Goal: Task Accomplishment & Management: Use online tool/utility

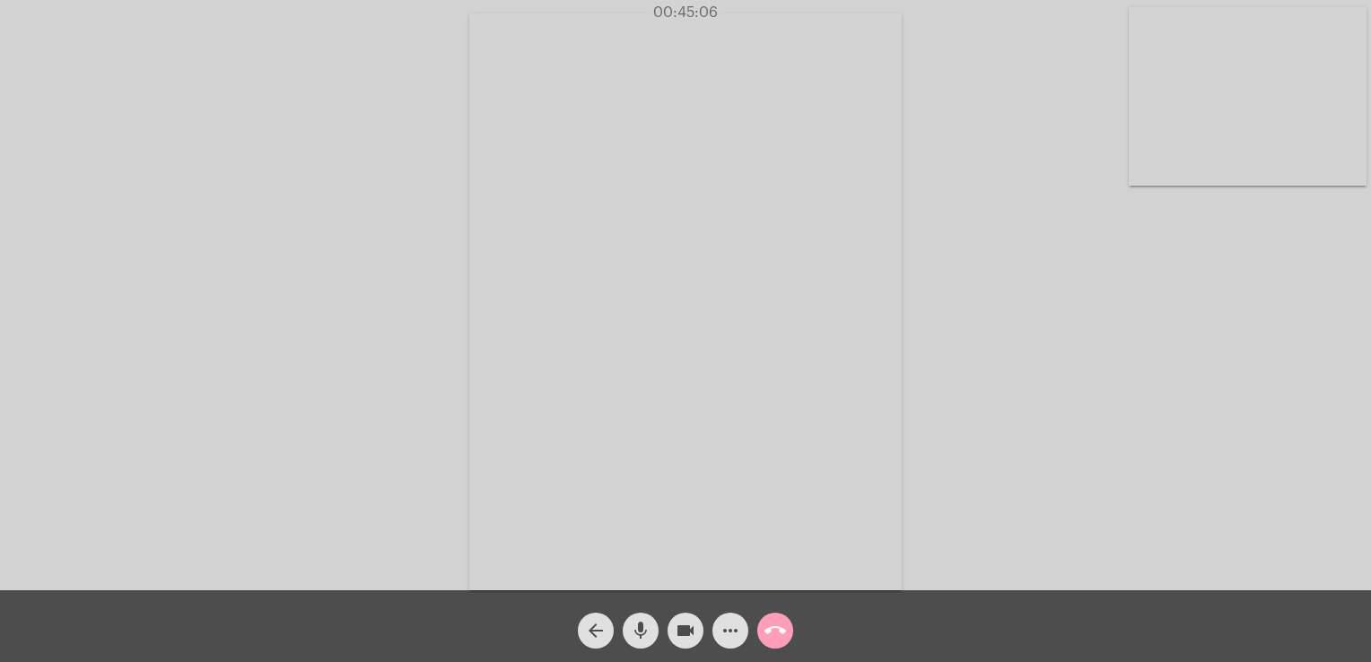
click at [787, 628] on button "call_end" at bounding box center [775, 631] width 36 height 36
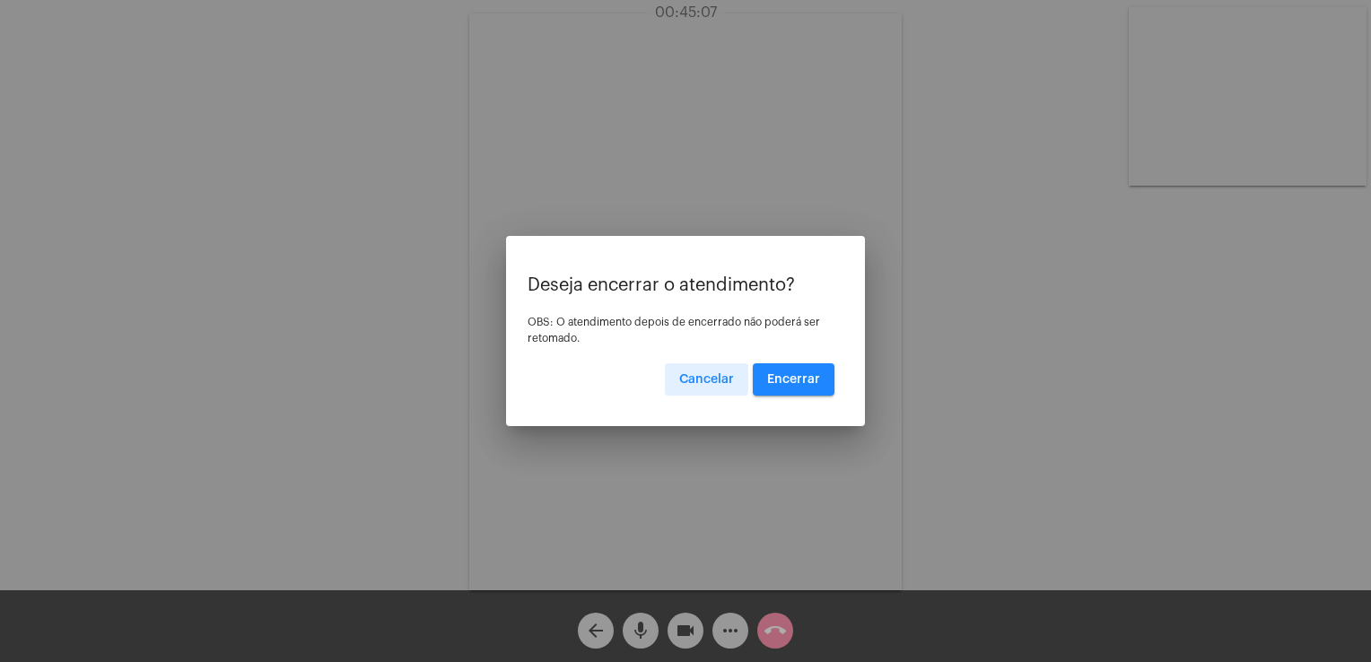
click at [771, 390] on button "Encerrar" at bounding box center [794, 379] width 82 height 32
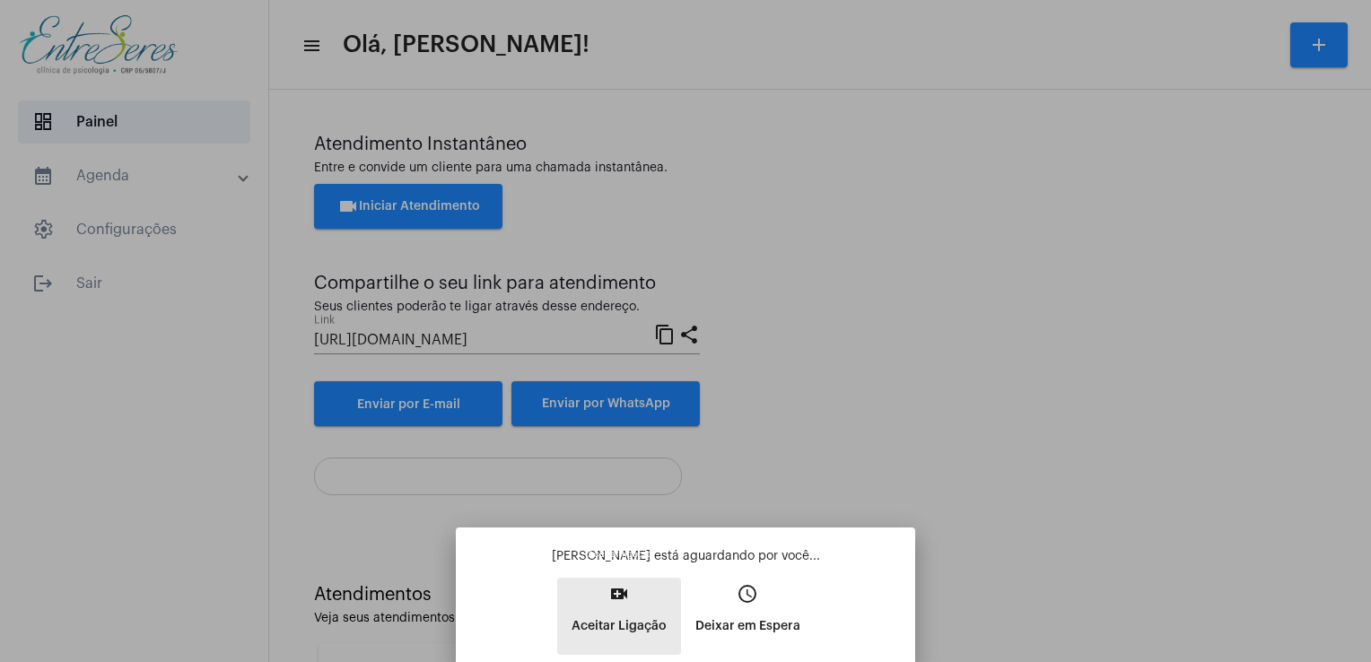
click at [653, 618] on p "Aceitar Ligação" at bounding box center [619, 626] width 95 height 32
